Goal: Task Accomplishment & Management: Use online tool/utility

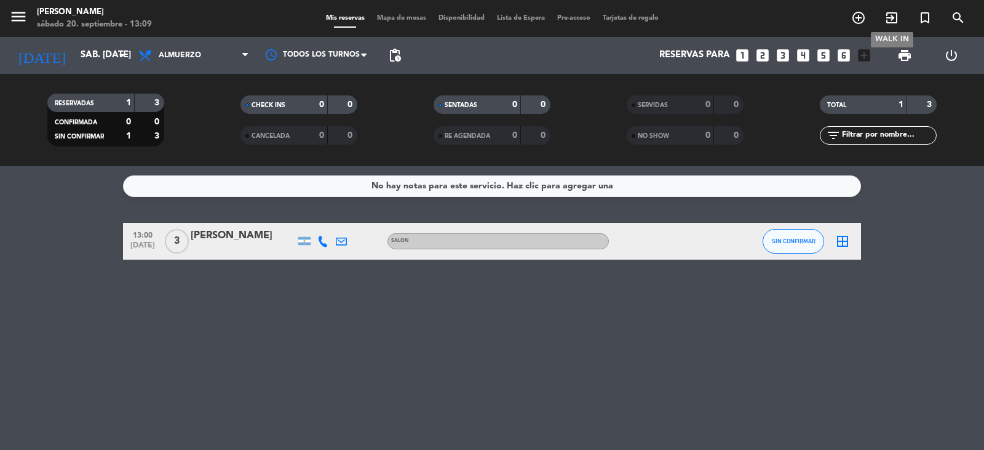
click at [892, 17] on icon "exit_to_app" at bounding box center [891, 17] width 15 height 15
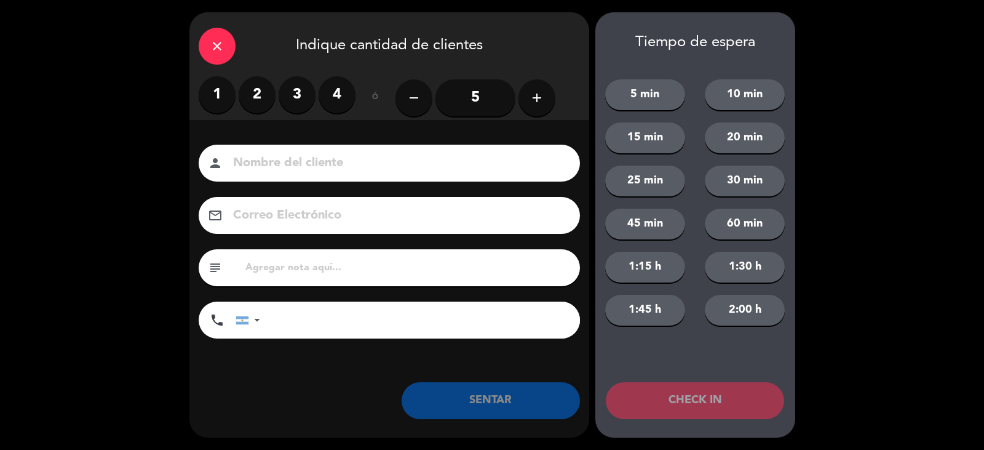
click at [489, 97] on input "5" at bounding box center [475, 97] width 80 height 37
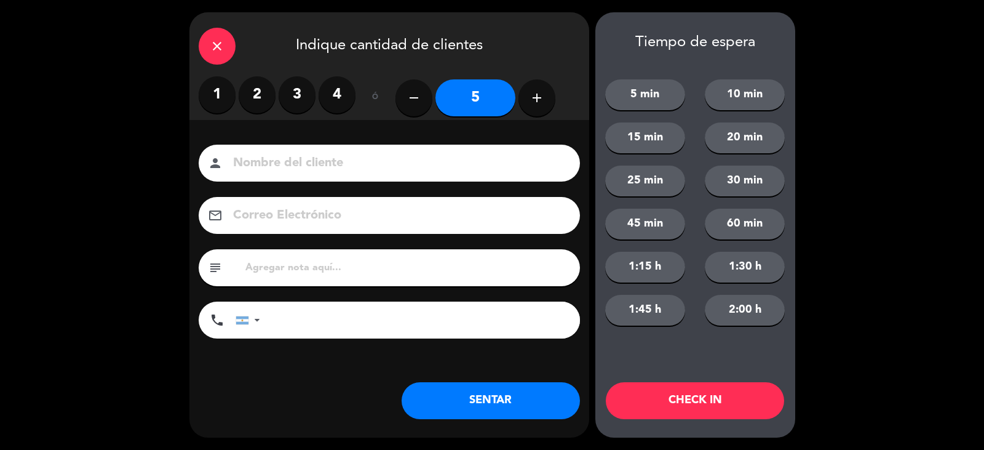
click at [348, 162] on input at bounding box center [398, 164] width 332 height 22
type input "wk"
click at [477, 398] on button "SENTAR" at bounding box center [491, 400] width 178 height 37
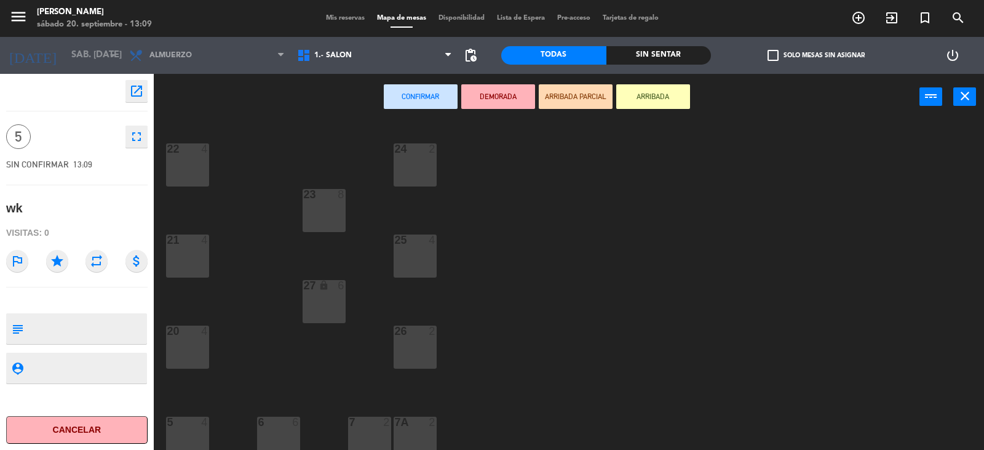
click at [659, 95] on button "ARRIBADA" at bounding box center [653, 96] width 74 height 25
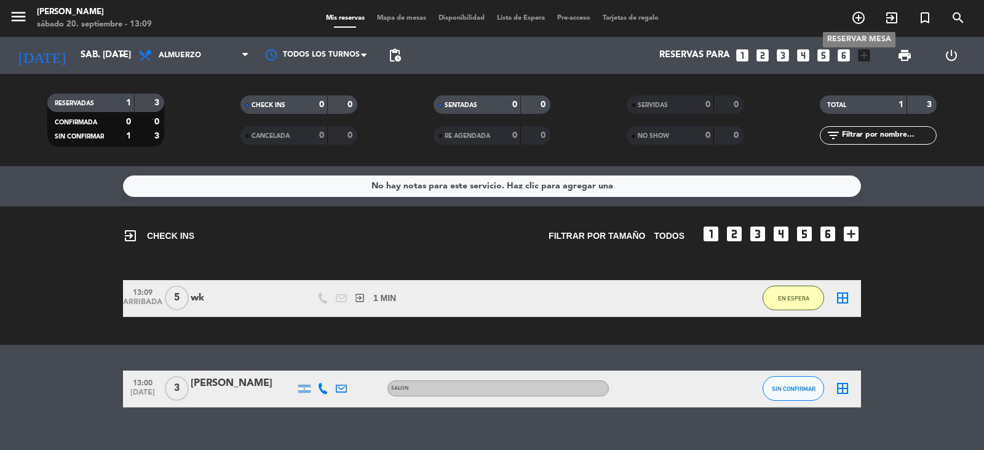
click at [859, 22] on icon "add_circle_outline" at bounding box center [858, 17] width 15 height 15
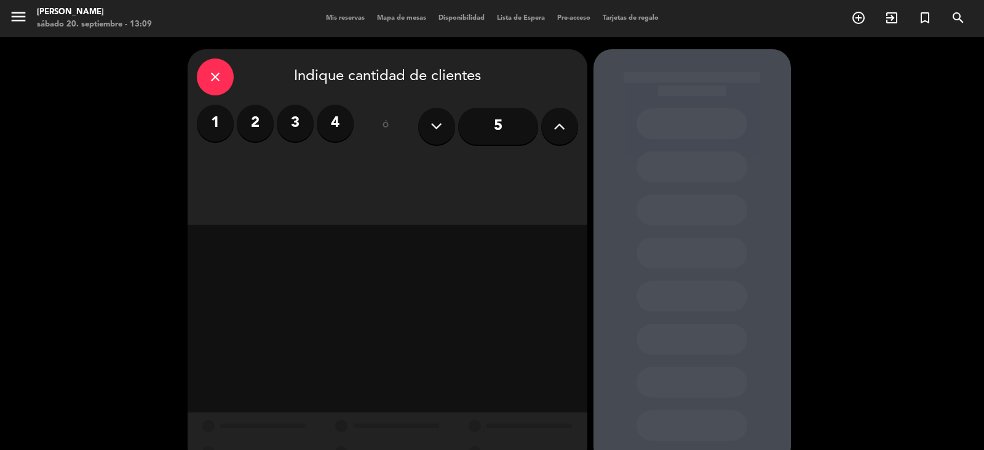
click at [291, 119] on label "3" at bounding box center [295, 123] width 37 height 37
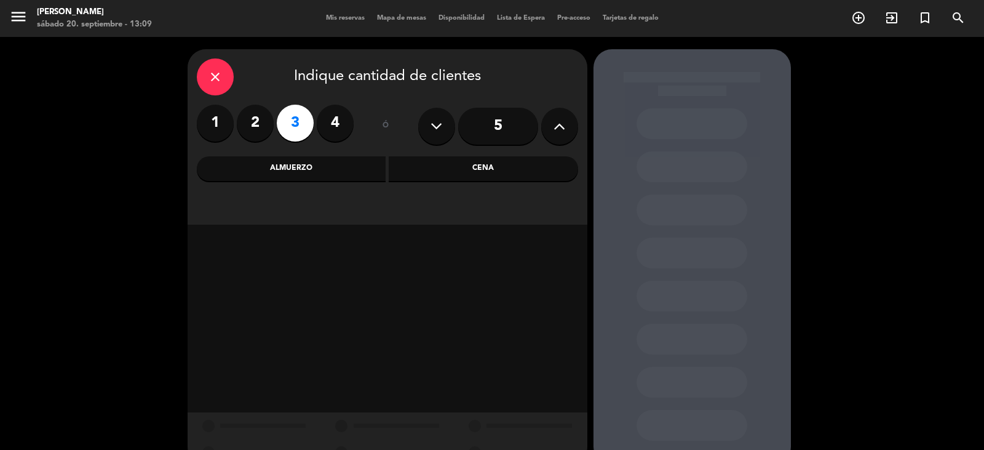
click at [314, 167] on div "Almuerzo" at bounding box center [291, 168] width 189 height 25
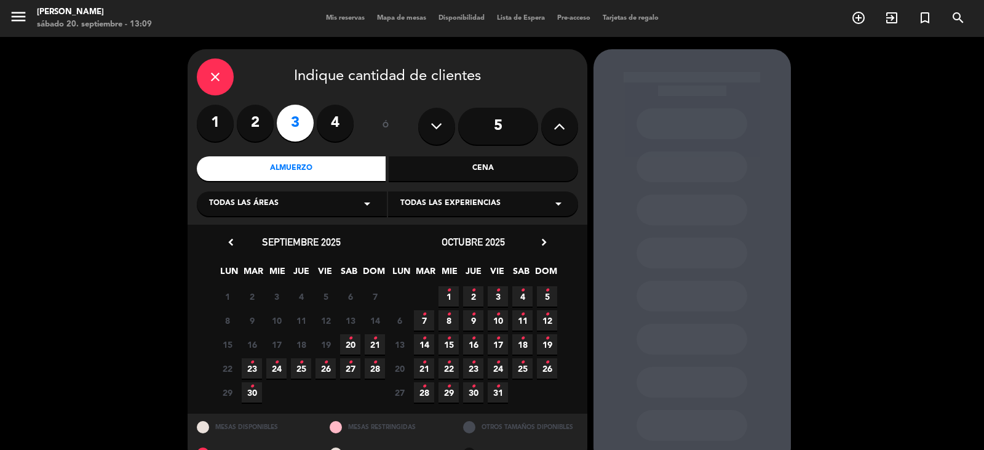
click at [219, 76] on icon "close" at bounding box center [215, 76] width 15 height 15
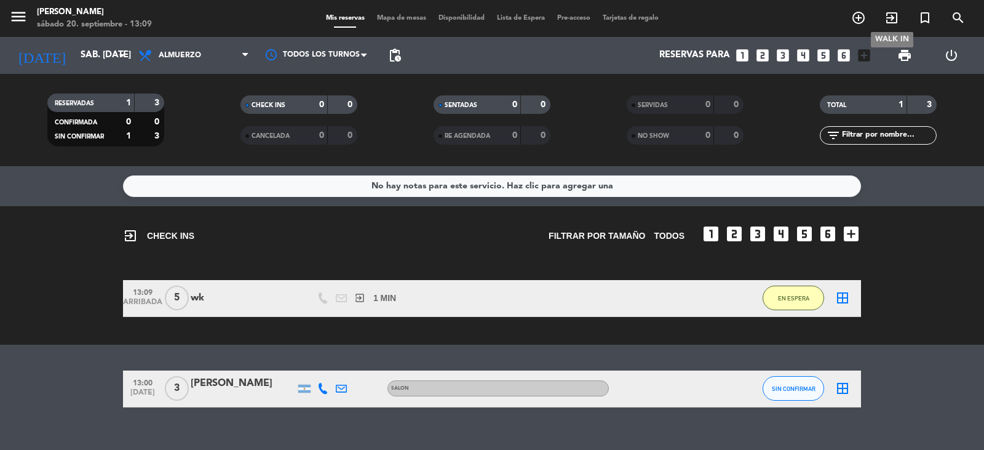
click at [892, 17] on icon "exit_to_app" at bounding box center [891, 17] width 15 height 15
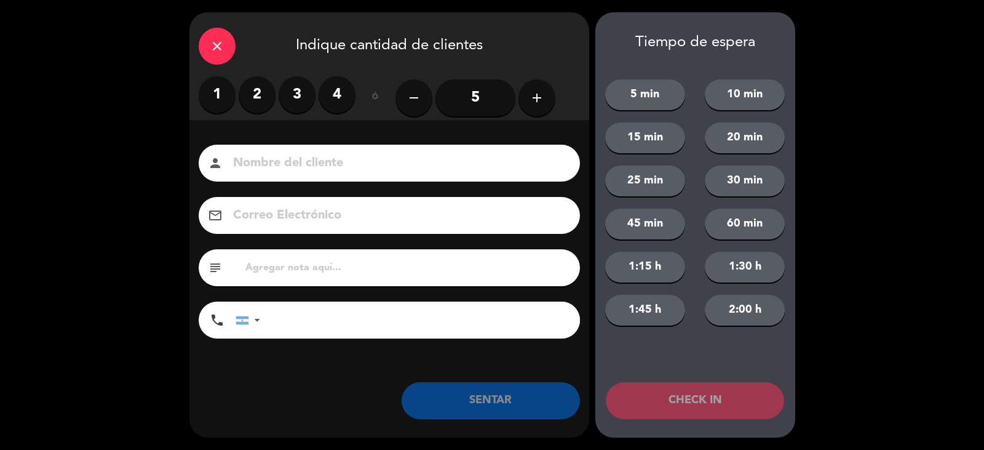
click at [300, 95] on label "3" at bounding box center [297, 94] width 37 height 37
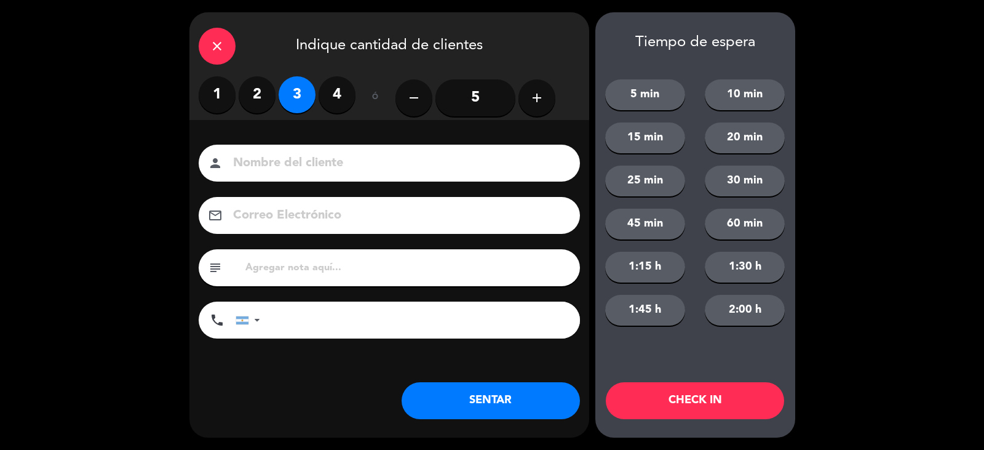
click at [309, 166] on input at bounding box center [398, 164] width 332 height 22
type input "wk"
click at [499, 409] on button "SENTAR" at bounding box center [491, 400] width 178 height 37
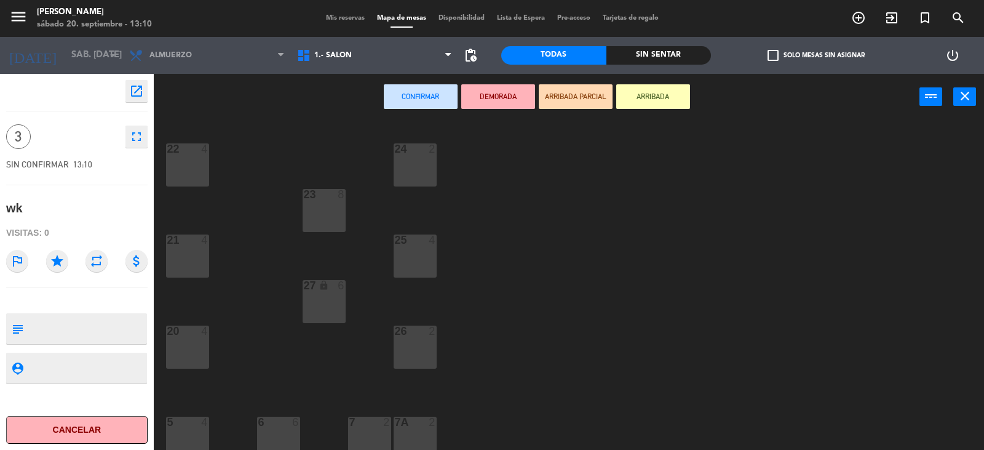
click at [663, 100] on button "ARRIBADA" at bounding box center [653, 96] width 74 height 25
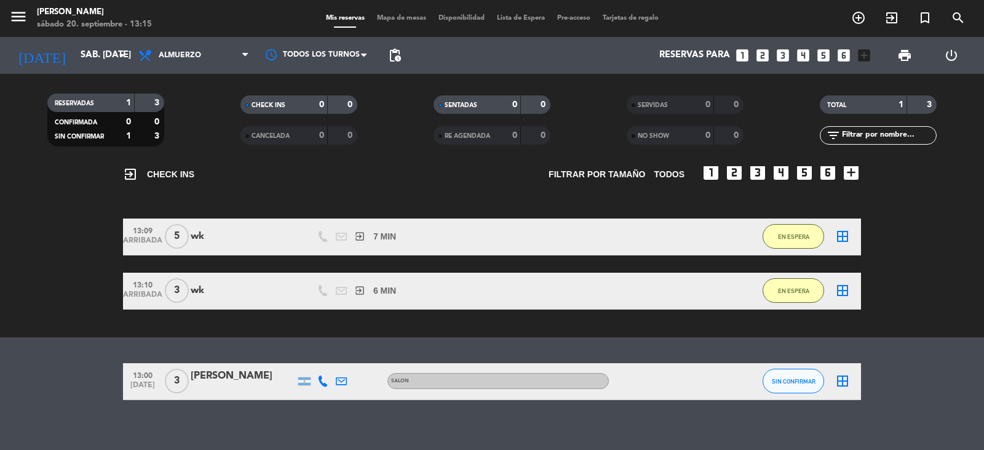
scroll to position [73, 0]
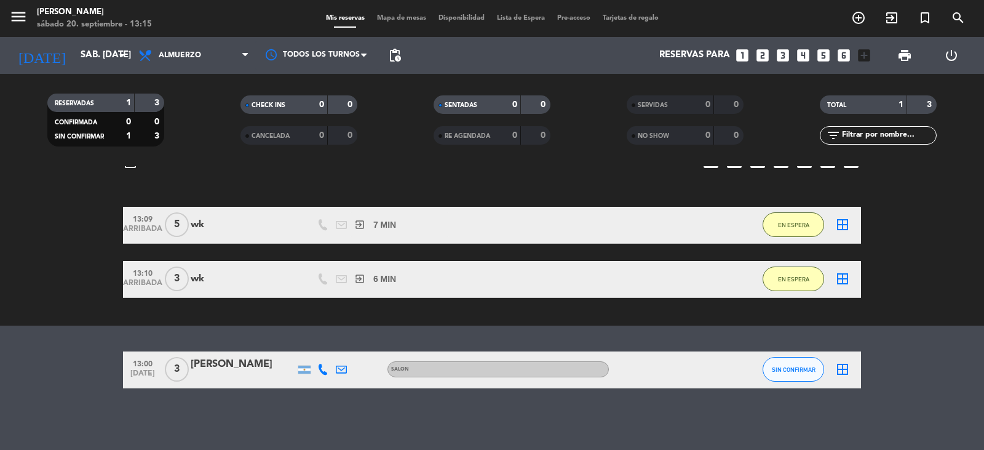
click at [320, 370] on icon at bounding box center [322, 368] width 11 height 11
